Goal: Answer question/provide support: Share knowledge or assist other users

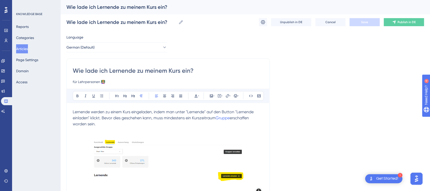
click at [28, 49] on button "Articles" at bounding box center [22, 48] width 12 height 9
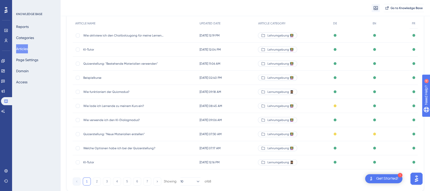
scroll to position [50, 0]
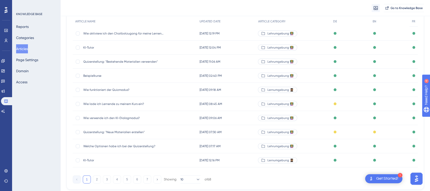
click at [115, 132] on span "Quizerstellung: "Neue Materialien erstellen"" at bounding box center [123, 132] width 80 height 4
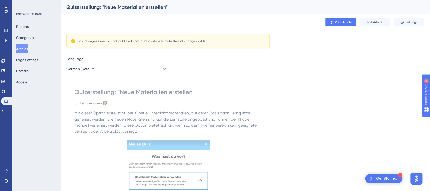
click at [23, 46] on button "Articles" at bounding box center [22, 48] width 12 height 9
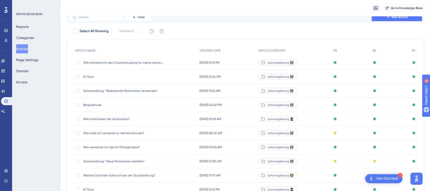
scroll to position [70, 0]
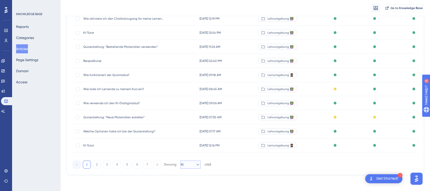
click at [196, 165] on icon at bounding box center [197, 165] width 3 height 2
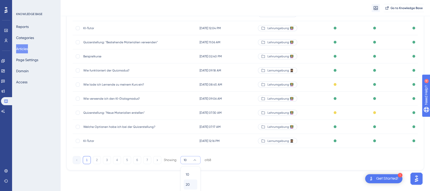
scroll to position [96, 0]
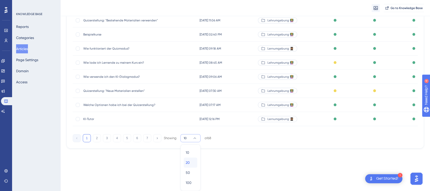
click at [191, 161] on div "20 20" at bounding box center [191, 162] width 10 height 10
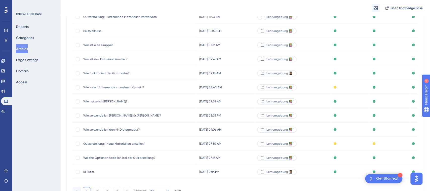
scroll to position [205, 0]
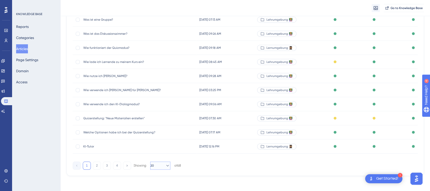
click at [167, 169] on button "20" at bounding box center [160, 165] width 20 height 8
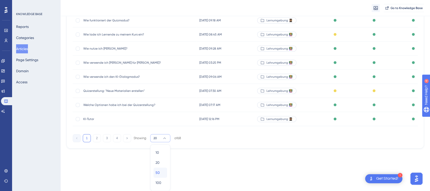
click at [158, 172] on span "50" at bounding box center [157, 172] width 4 height 6
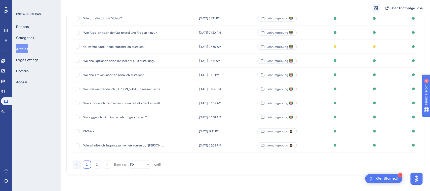
scroll to position [0, 0]
click at [95, 164] on button "2" at bounding box center [97, 164] width 8 height 8
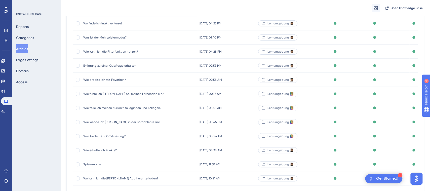
scroll to position [182, 0]
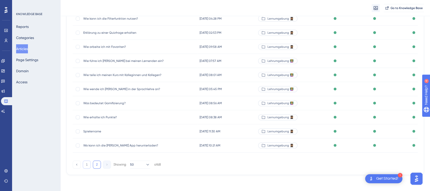
click at [87, 164] on button "1" at bounding box center [87, 164] width 8 height 8
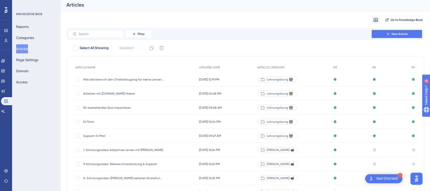
scroll to position [0, 0]
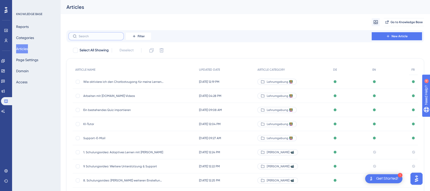
click at [103, 37] on input "text" at bounding box center [99, 36] width 41 height 4
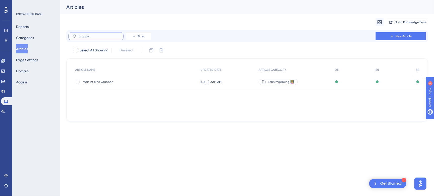
type input "gruppe"
click at [148, 84] on div "Was ist eine Gruppe? Was ist eine Gruppe?" at bounding box center [123, 82] width 80 height 14
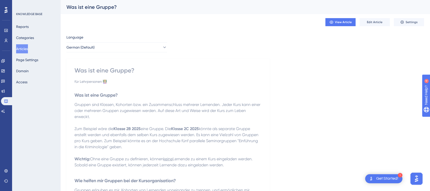
click at [243, 112] on span "Gruppen sind Klassen, Kohorten bzw. ein Zusammenschluss mehrerer Lernenden. Jed…" at bounding box center [167, 110] width 187 height 17
click at [374, 24] on span "Edit Article" at bounding box center [375, 22] width 16 height 4
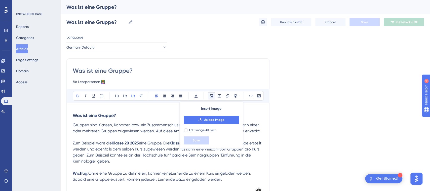
click at [161, 140] on p "Zum Beispiel wäre die Klasse 2B 2025 eine Gruppe. Die Klasse 2C 2025 könnte als…" at bounding box center [168, 152] width 191 height 24
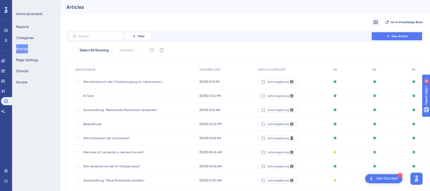
click at [122, 152] on span "Wie lade ich Lernende zu meinem Kurs ein?" at bounding box center [123, 152] width 80 height 4
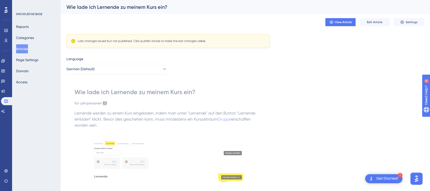
click at [203, 116] on span "Lernende werden zu einem Kurs eingeladen, indem man unter "Lernende" auf den Bu…" at bounding box center [165, 116] width 182 height 11
click at [381, 23] on span "Edit Article" at bounding box center [375, 22] width 16 height 4
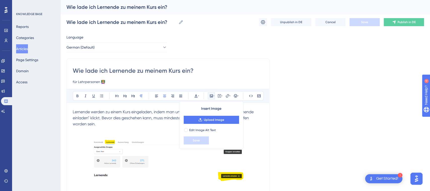
scroll to position [678, 0]
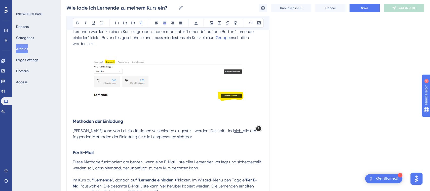
scroll to position [0, 0]
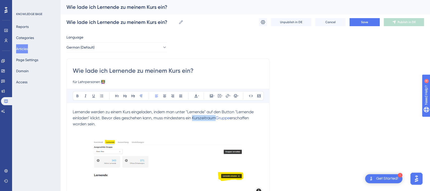
drag, startPoint x: 215, startPoint y: 117, endPoint x: 193, endPoint y: 119, distance: 22.2
click at [193, 119] on span "Lernende werden zu einem Kurs eingeladen, indem man unter "Lernende" auf den Bu…" at bounding box center [164, 114] width 182 height 11
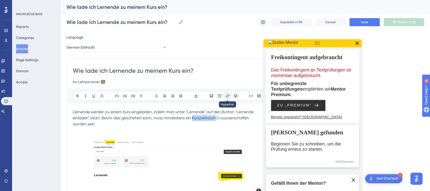
click at [225, 95] on icon at bounding box center [227, 96] width 4 height 4
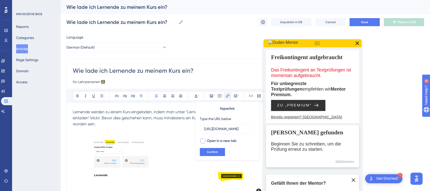
type input "[URL][DOMAIN_NAME]"
click at [200, 141] on div at bounding box center [203, 141] width 6 height 6
checkbox input "true"
click at [207, 152] on span "Confirm" at bounding box center [212, 152] width 11 height 4
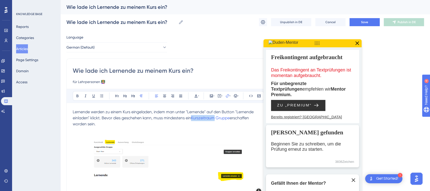
click at [359, 42] on icon at bounding box center [356, 43] width 7 height 7
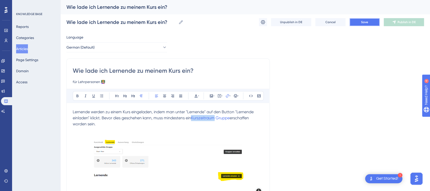
click at [365, 23] on span "Save" at bounding box center [364, 22] width 7 height 4
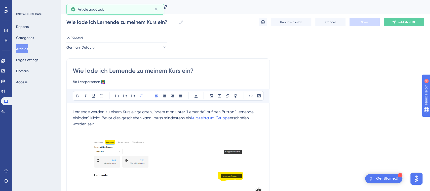
click at [235, 120] on p "Lernende werden zu einem Kurs eingeladen, indem man unter "Lernende" auf den Bu…" at bounding box center [168, 118] width 191 height 18
drag, startPoint x: 231, startPoint y: 118, endPoint x: 217, endPoint y: 118, distance: 13.8
click at [217, 118] on p "Lernende werden zu einem Kurs eingeladen, indem man unter "Lernende" auf den Bu…" at bounding box center [168, 118] width 191 height 18
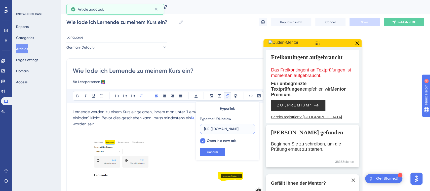
scroll to position [0, 52]
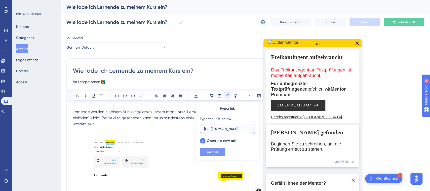
type input "[URL][DOMAIN_NAME]"
click at [211, 149] on button "Confirm" at bounding box center [212, 152] width 25 height 8
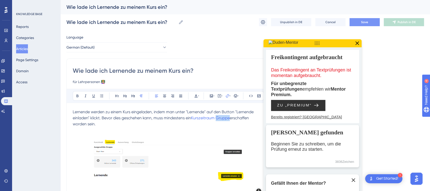
click at [242, 120] on span "erschaffen worden sein." at bounding box center [161, 120] width 177 height 11
click at [231, 116] on span "erschaffen worden sein." at bounding box center [161, 120] width 177 height 11
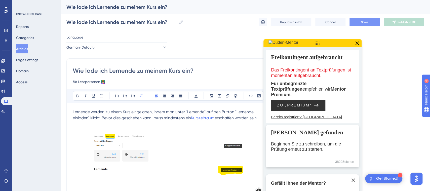
click at [357, 44] on icon at bounding box center [356, 43] width 7 height 7
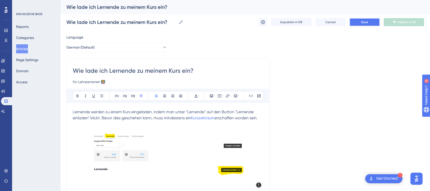
click at [365, 21] on span "Save" at bounding box center [364, 22] width 7 height 4
